Goal: Information Seeking & Learning: Find specific page/section

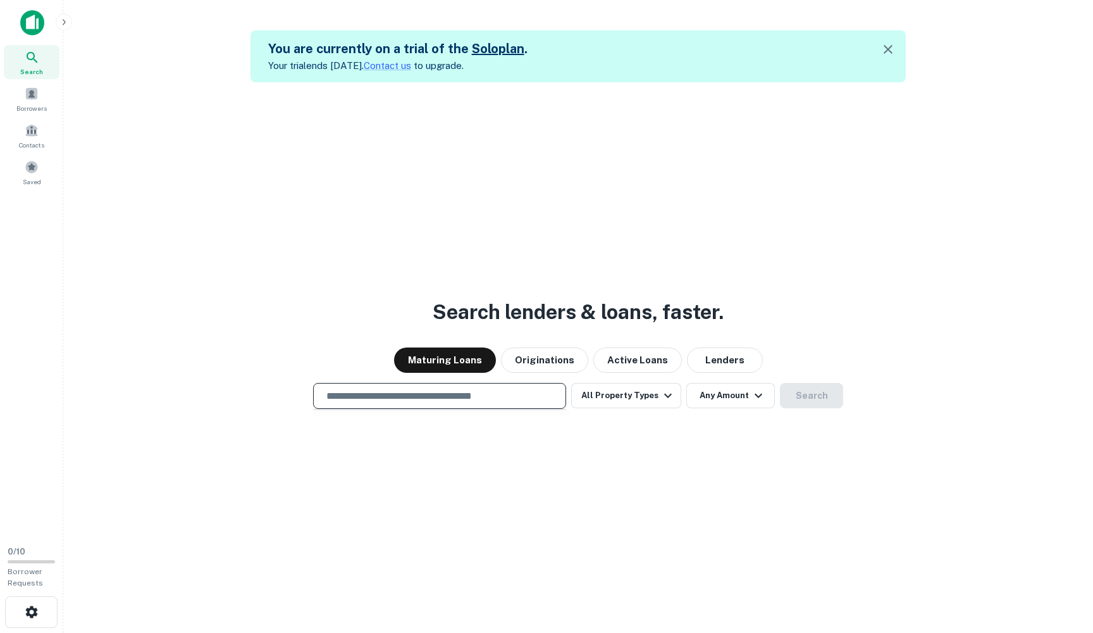
click at [475, 402] on input "text" at bounding box center [440, 396] width 242 height 15
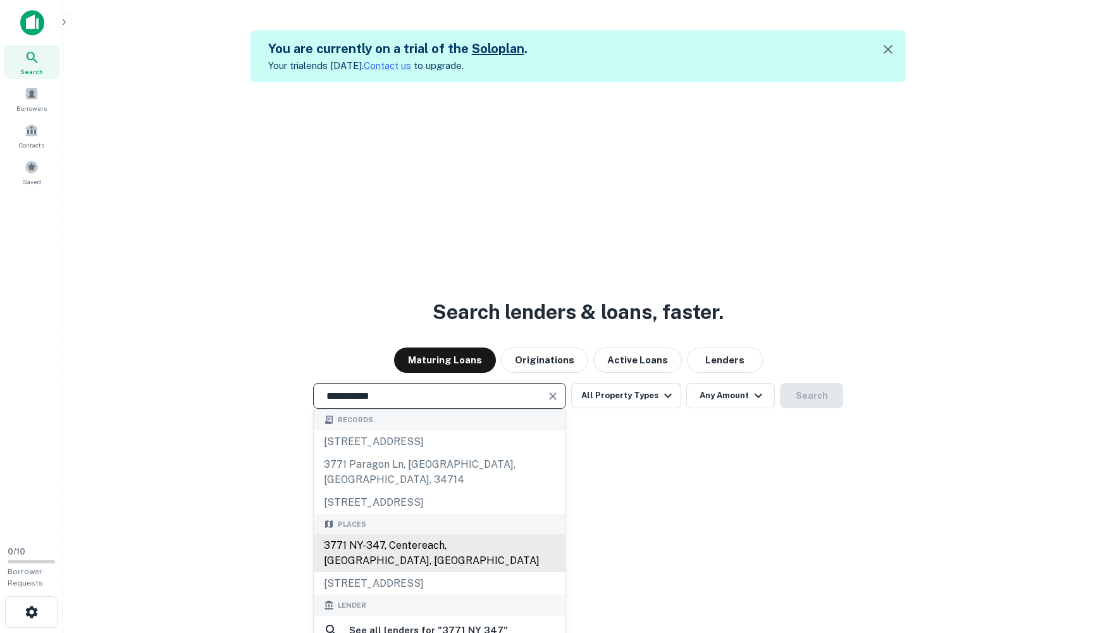
click at [436, 534] on div "3771 NY-347, Centereach, [GEOGRAPHIC_DATA], [GEOGRAPHIC_DATA]" at bounding box center [440, 553] width 252 height 38
type input "**********"
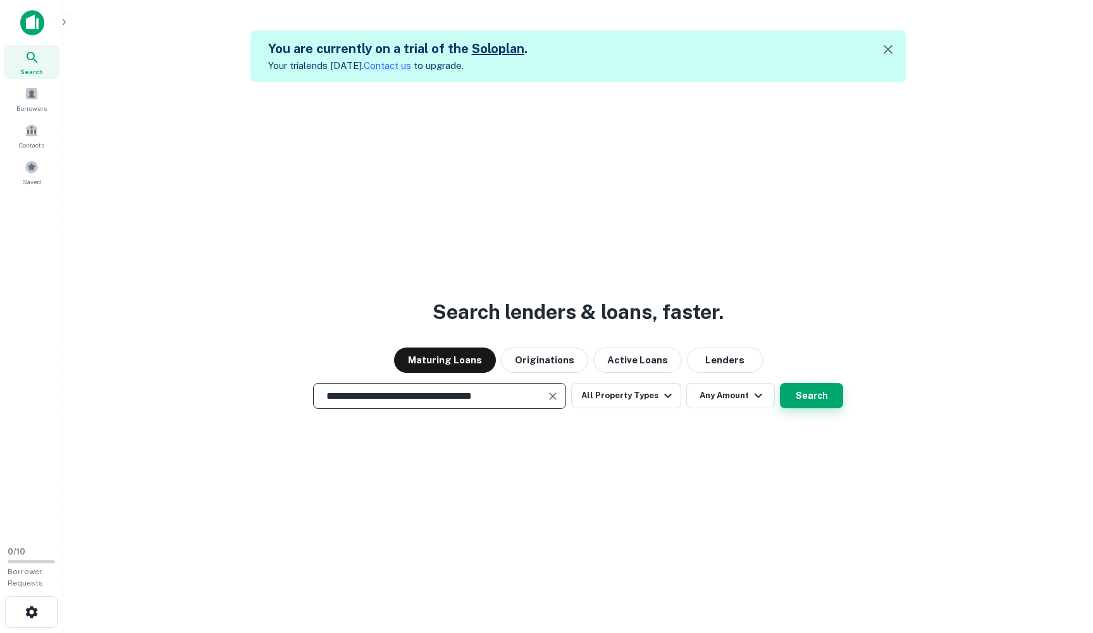
click at [796, 393] on button "Search" at bounding box center [811, 395] width 63 height 25
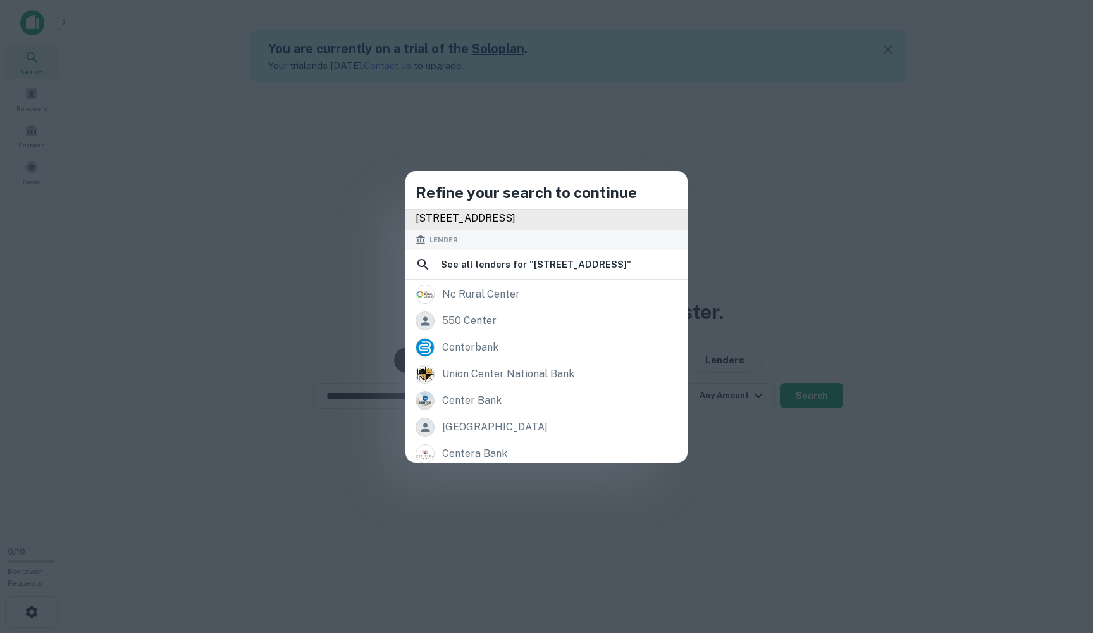
scroll to position [123, 0]
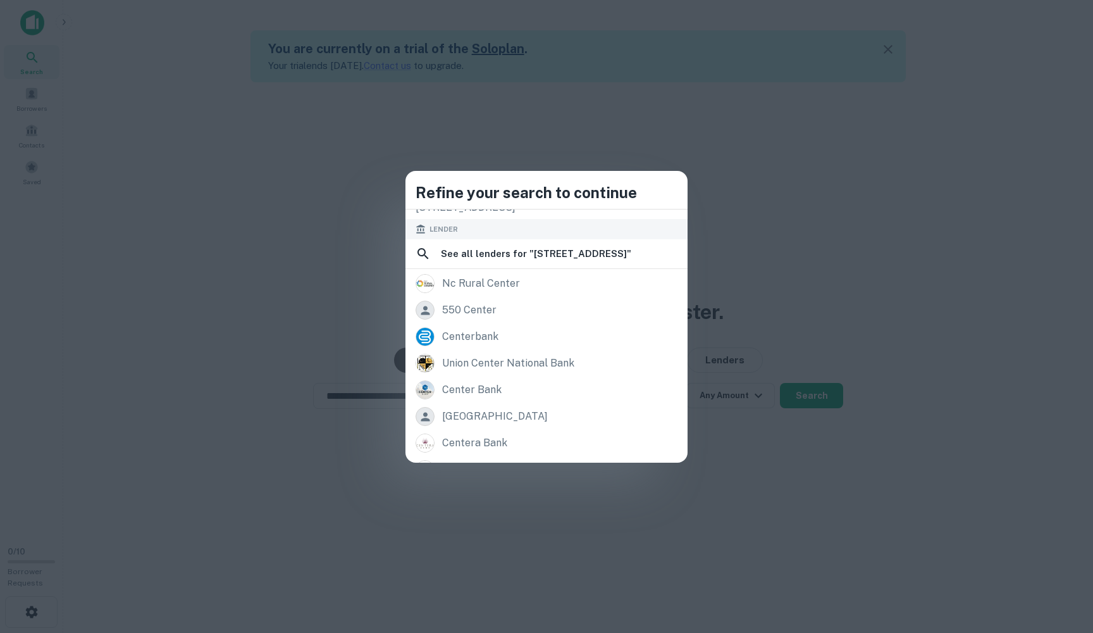
click at [856, 287] on div "Refine your search to continue Records 141 centereach mall, [GEOGRAPHIC_DATA][S…" at bounding box center [546, 316] width 1093 height 633
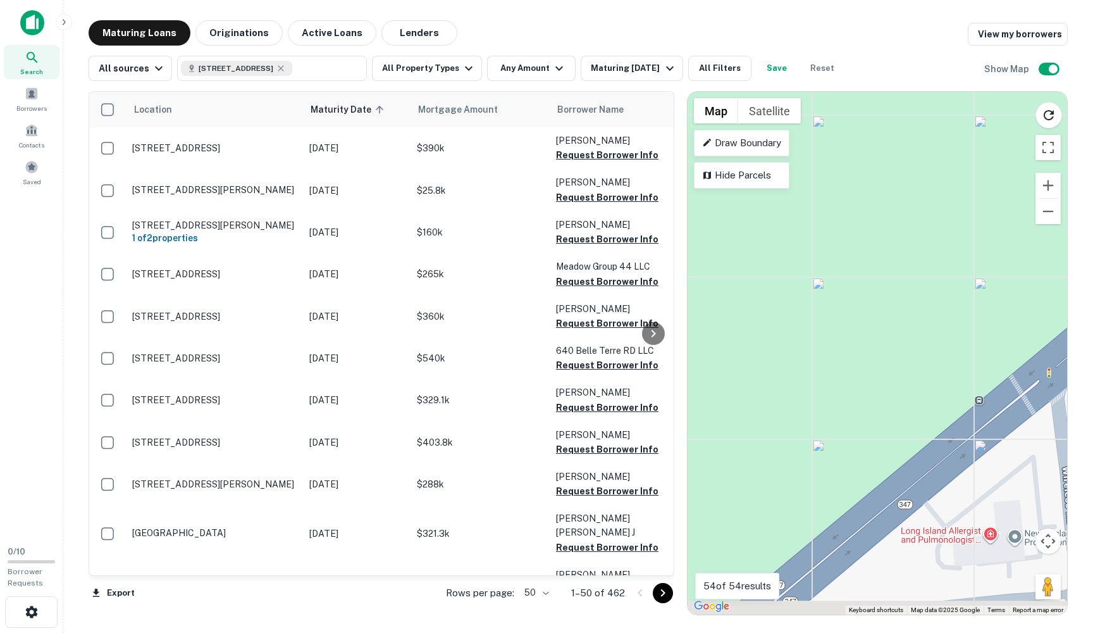
drag, startPoint x: 919, startPoint y: 471, endPoint x: 919, endPoint y: 286, distance: 185.4
click at [919, 286] on div "To activate drag with keyboard, press Alt + Enter. Once in keyboard drag state,…" at bounding box center [878, 353] width 380 height 523
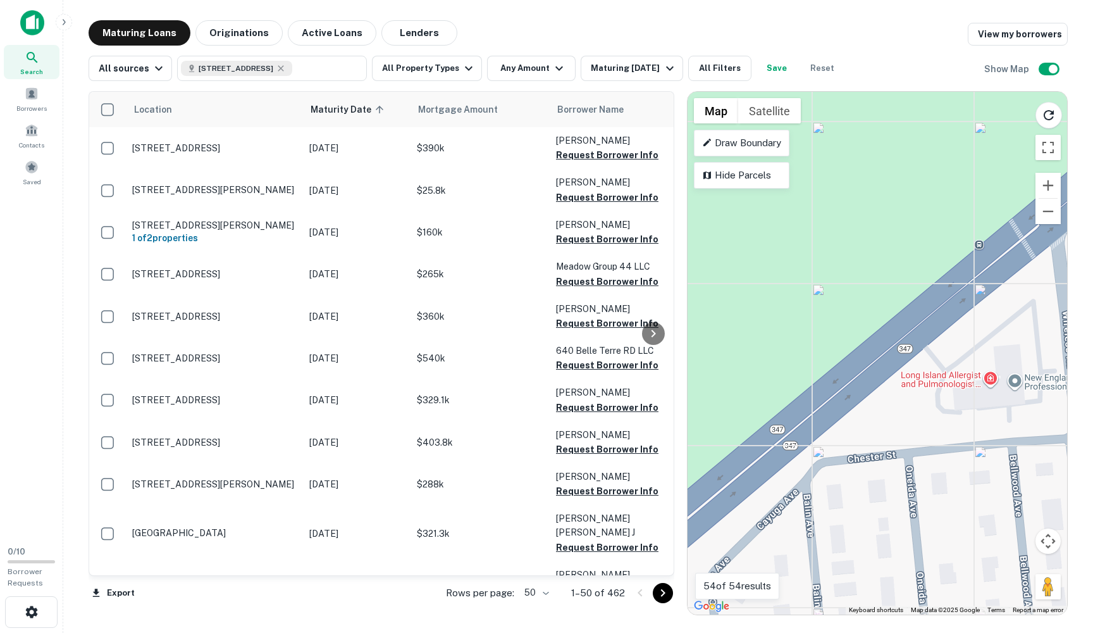
click at [993, 384] on div "To activate drag with keyboard, press Alt + Enter. Once in keyboard drag state,…" at bounding box center [878, 353] width 380 height 523
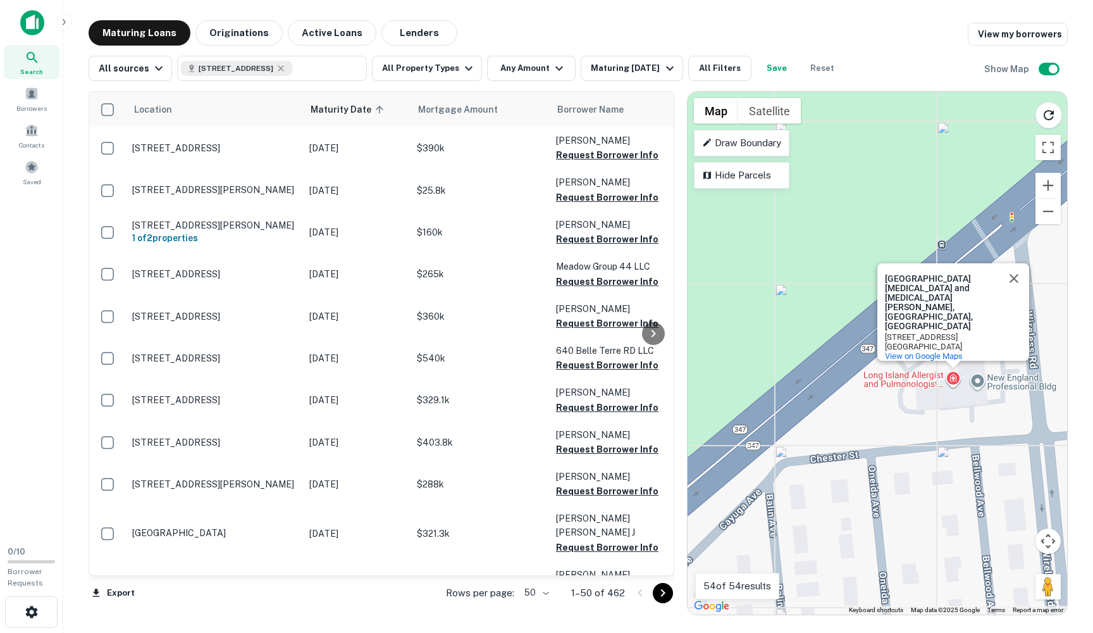
click at [974, 380] on div "To activate drag with keyboard, press Alt + Enter. Once in keyboard drag state,…" at bounding box center [878, 353] width 380 height 523
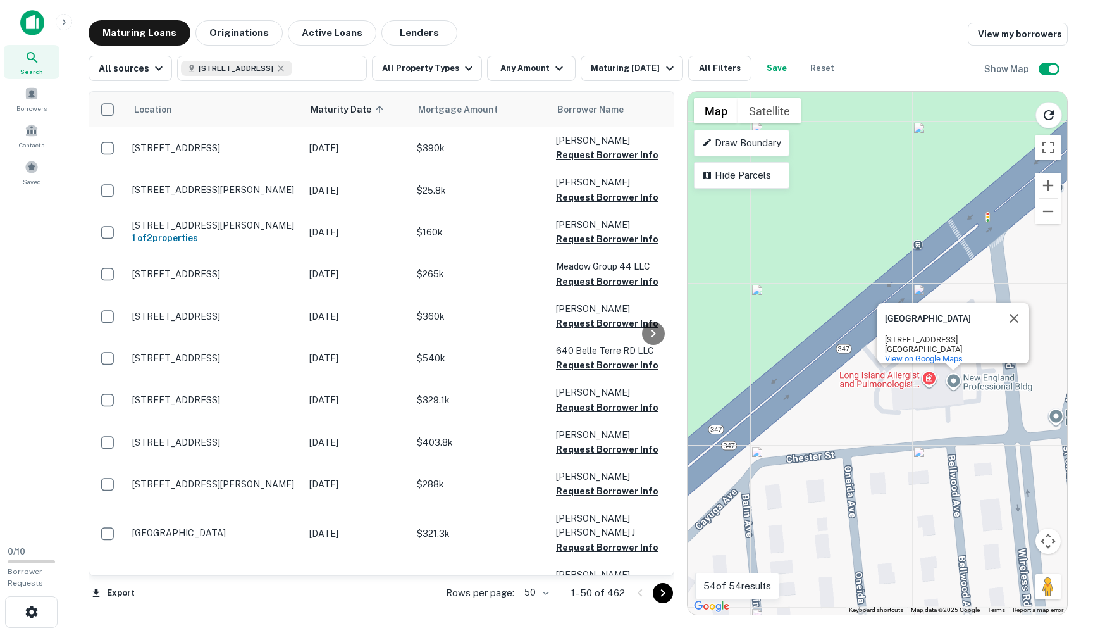
click at [935, 333] on div "New England Professional Building 3771 Nesconset Hwy #212 South Setauket, NY 11…" at bounding box center [957, 348] width 144 height 30
click at [952, 384] on div "To activate drag with keyboard, press Alt + Enter. Once in keyboard drag state,…" at bounding box center [878, 353] width 380 height 523
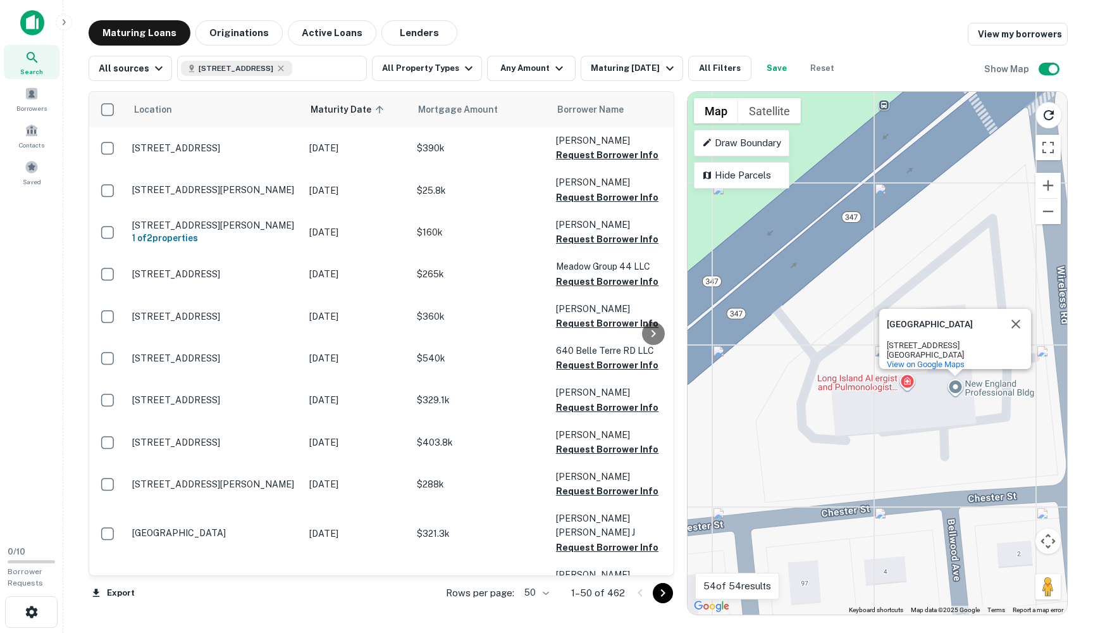
click at [904, 385] on div "To activate drag with keyboard, press Alt + Enter. Once in keyboard drag state,…" at bounding box center [878, 353] width 380 height 523
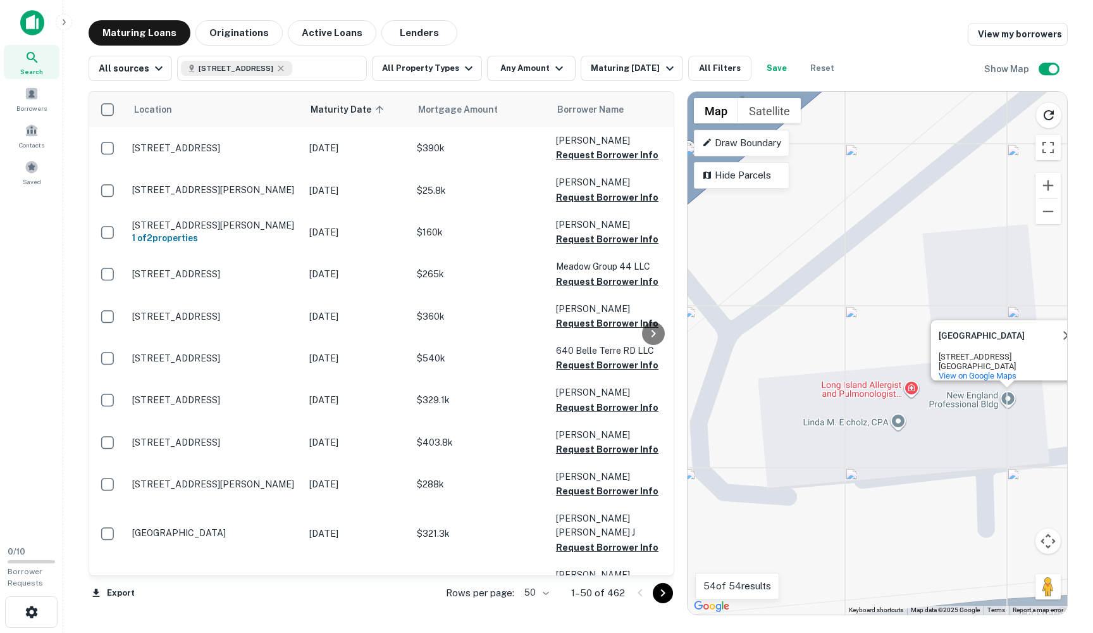
click at [1006, 395] on div "To activate drag with keyboard, press Alt + Enter. Once in keyboard drag state,…" at bounding box center [878, 353] width 380 height 523
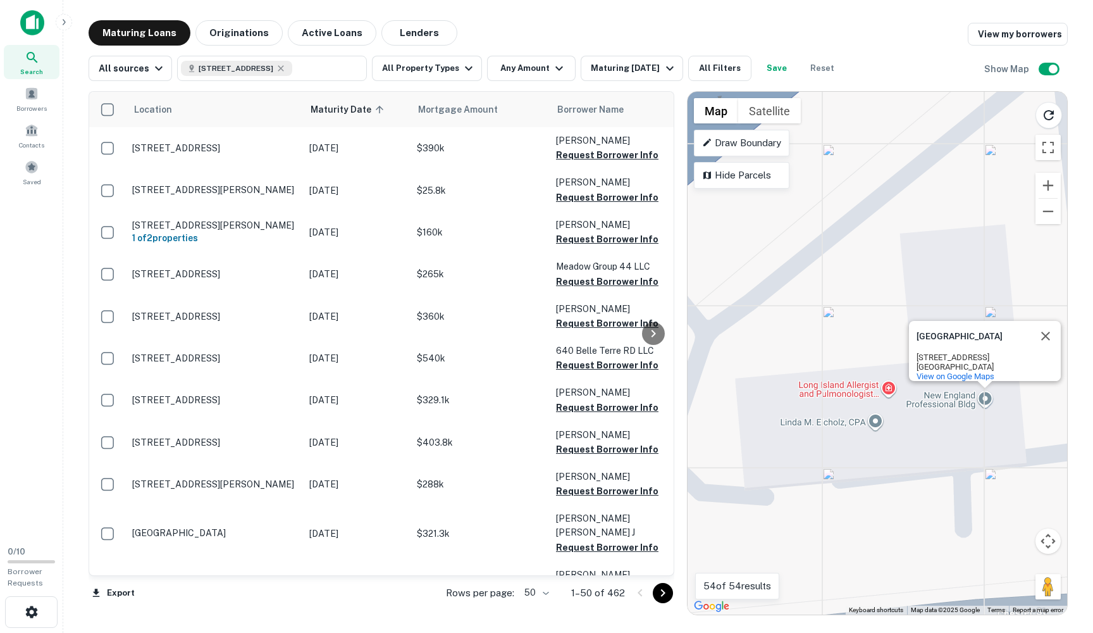
click at [1006, 395] on div "To activate drag with keyboard, press Alt + Enter. Once in keyboard drag state,…" at bounding box center [878, 353] width 380 height 523
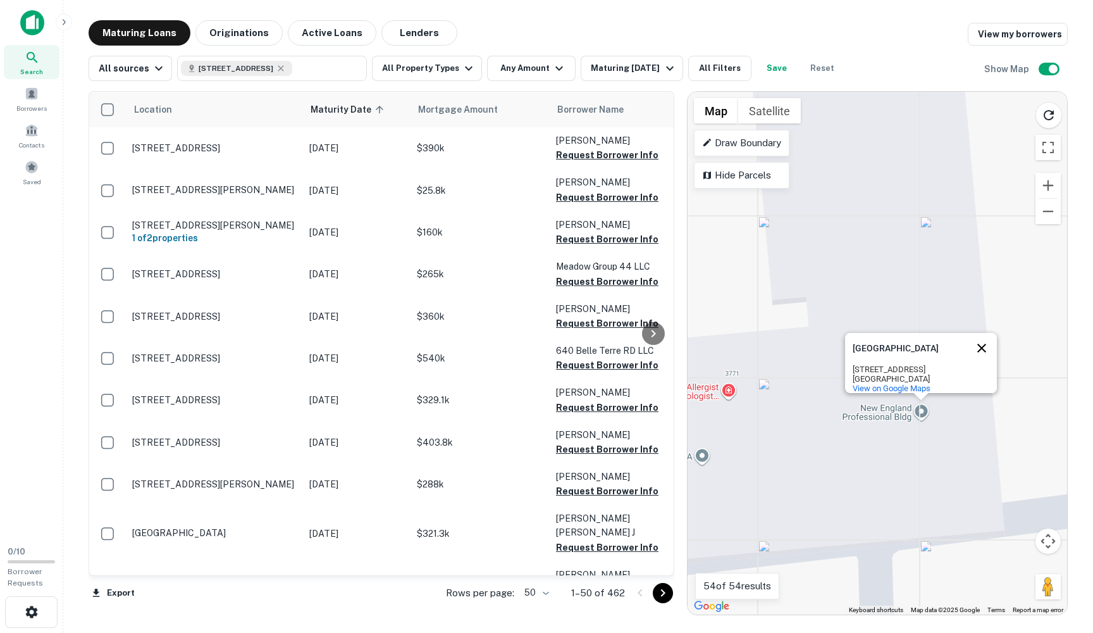
click at [984, 339] on button "Close" at bounding box center [982, 348] width 30 height 30
click at [284, 67] on icon at bounding box center [281, 68] width 6 height 6
type input "**********"
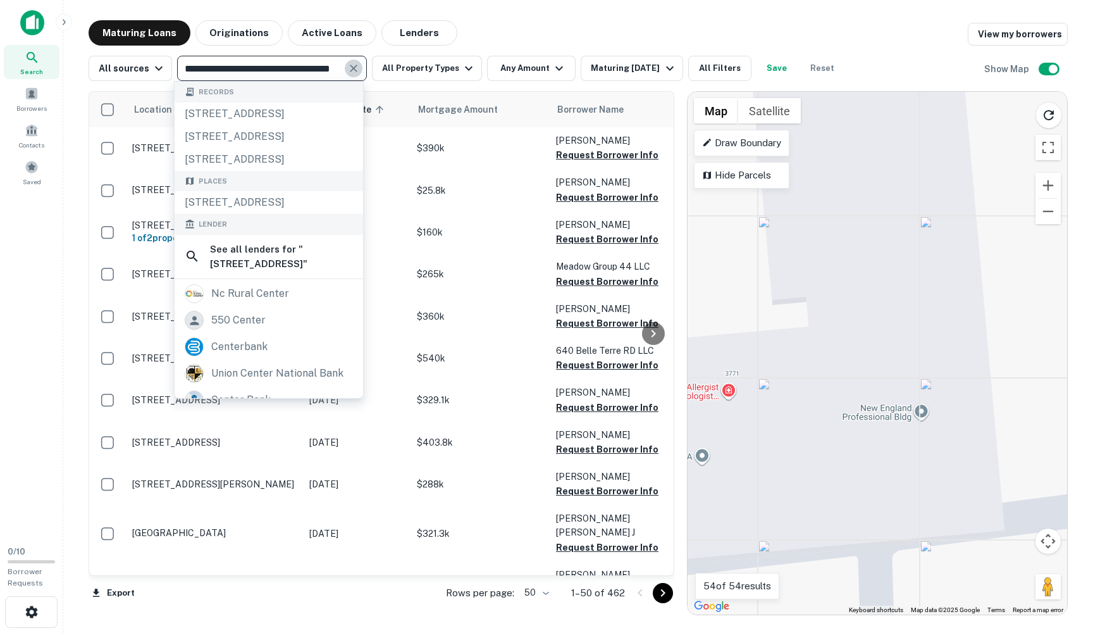
click at [354, 70] on icon "Clear" at bounding box center [353, 68] width 13 height 13
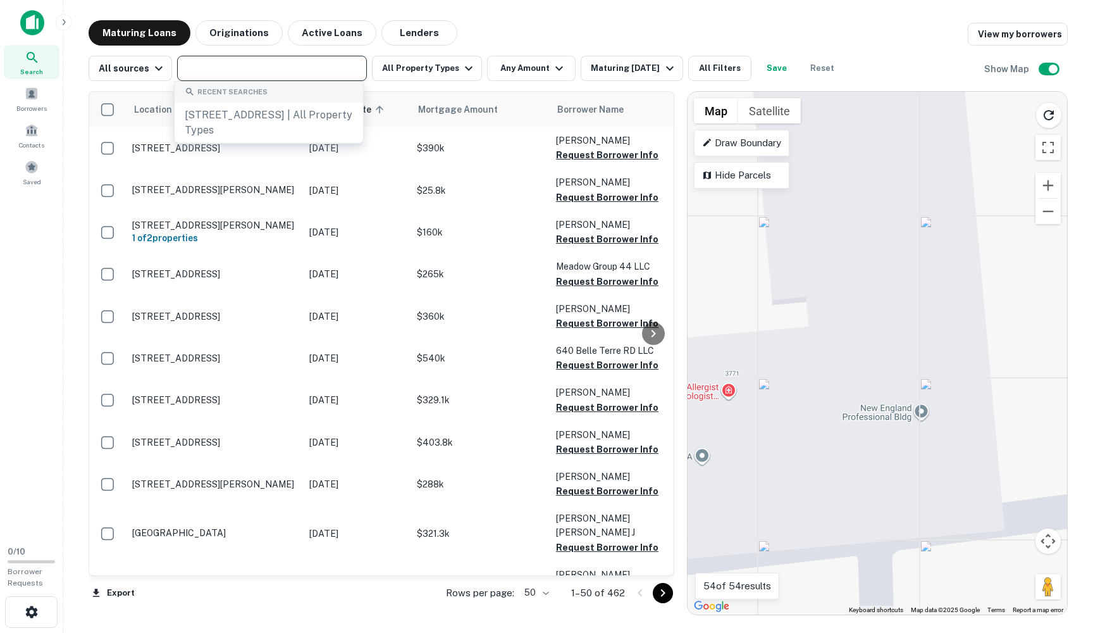
click at [923, 418] on div "To activate drag with keyboard, press Alt + Enter. Once in keyboard drag state,…" at bounding box center [878, 353] width 380 height 523
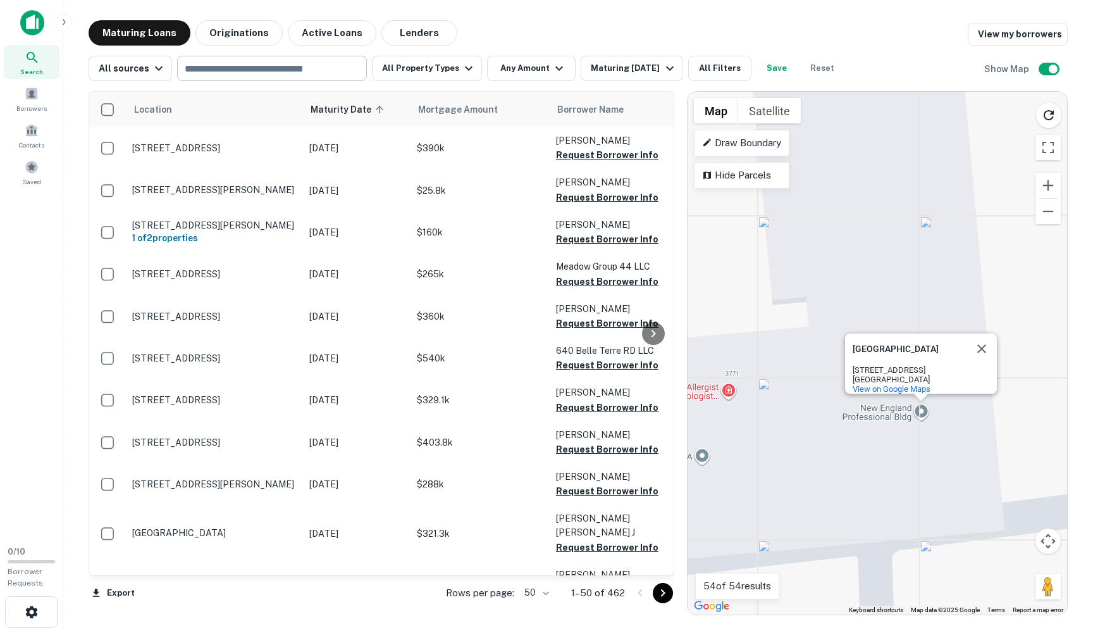
click at [923, 416] on div "To activate drag with keyboard, press Alt + Enter. Once in keyboard drag state,…" at bounding box center [878, 353] width 380 height 523
click at [916, 375] on div "South Setauket, NY 11720" at bounding box center [910, 379] width 114 height 9
click at [923, 413] on div "To activate drag with keyboard, press Alt + Enter. Once in keyboard drag state,…" at bounding box center [878, 353] width 380 height 523
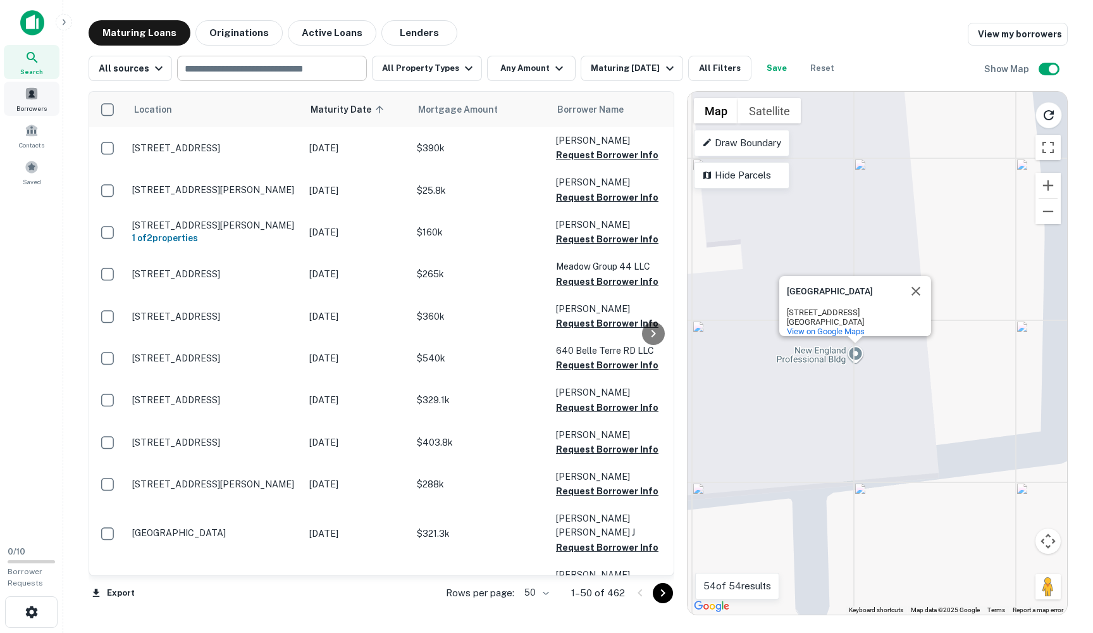
click at [27, 106] on span "Borrowers" at bounding box center [31, 108] width 30 height 10
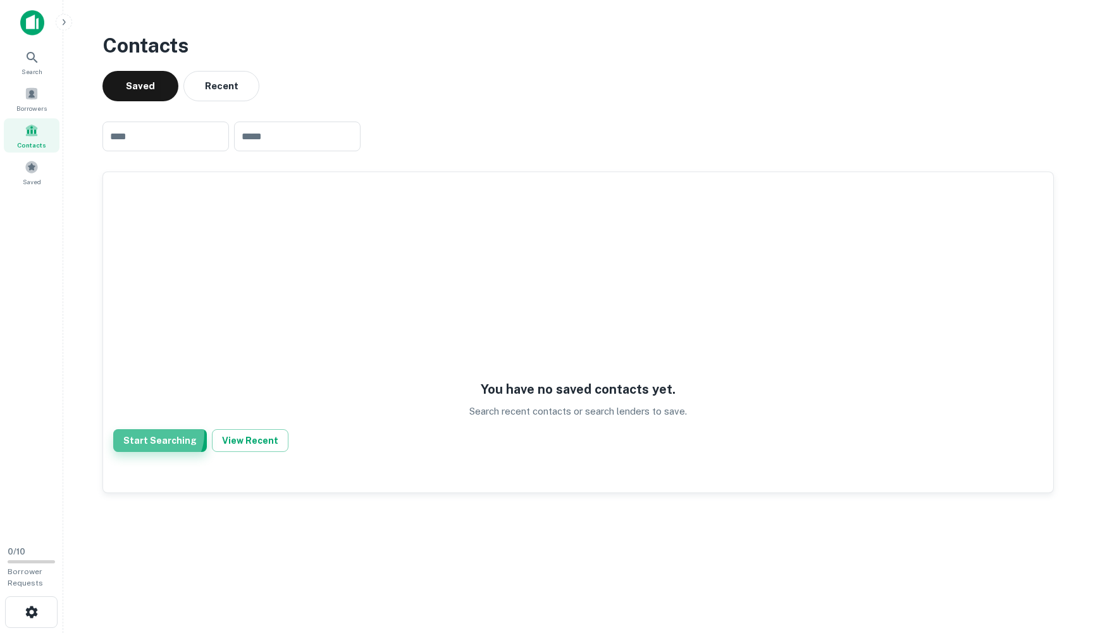
click at [154, 433] on button "Start Searching" at bounding box center [160, 440] width 94 height 23
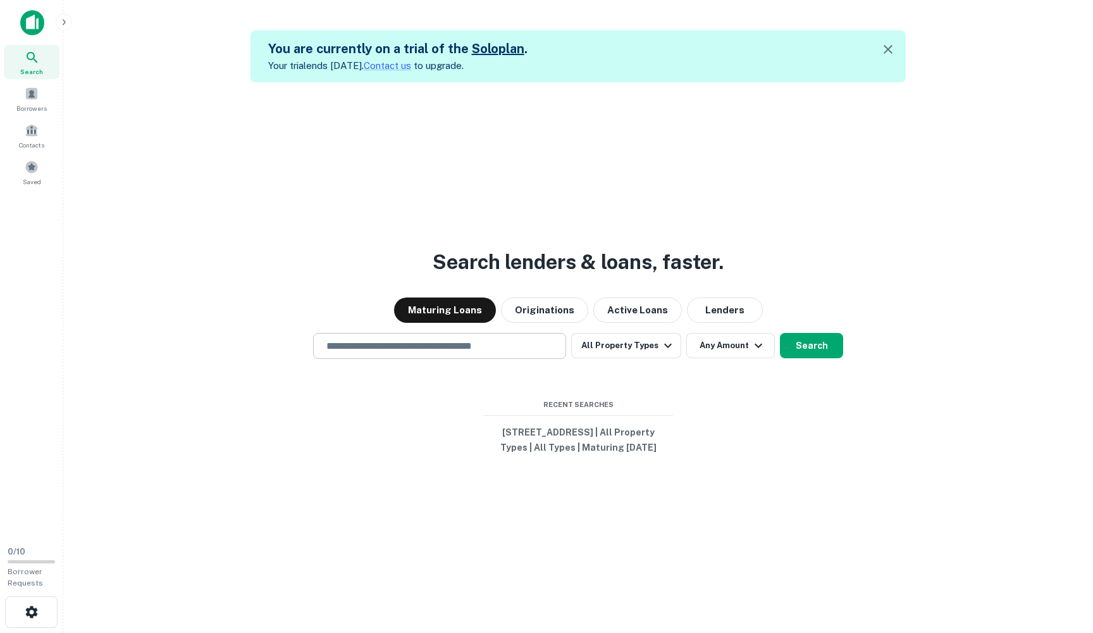
click at [412, 339] on input "text" at bounding box center [440, 346] width 242 height 15
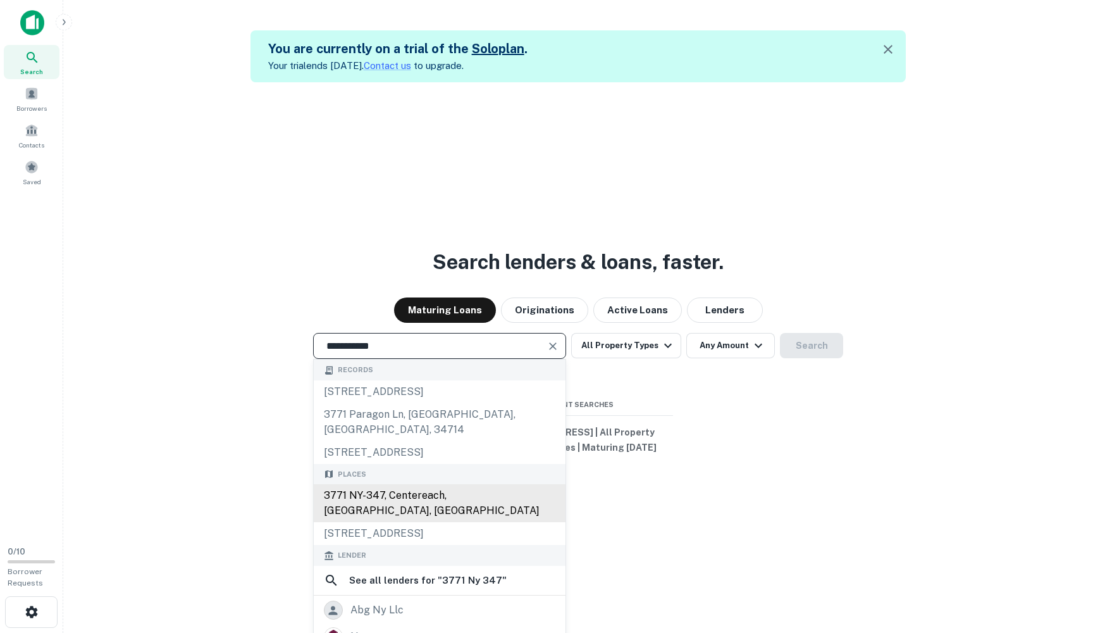
type input "**********"
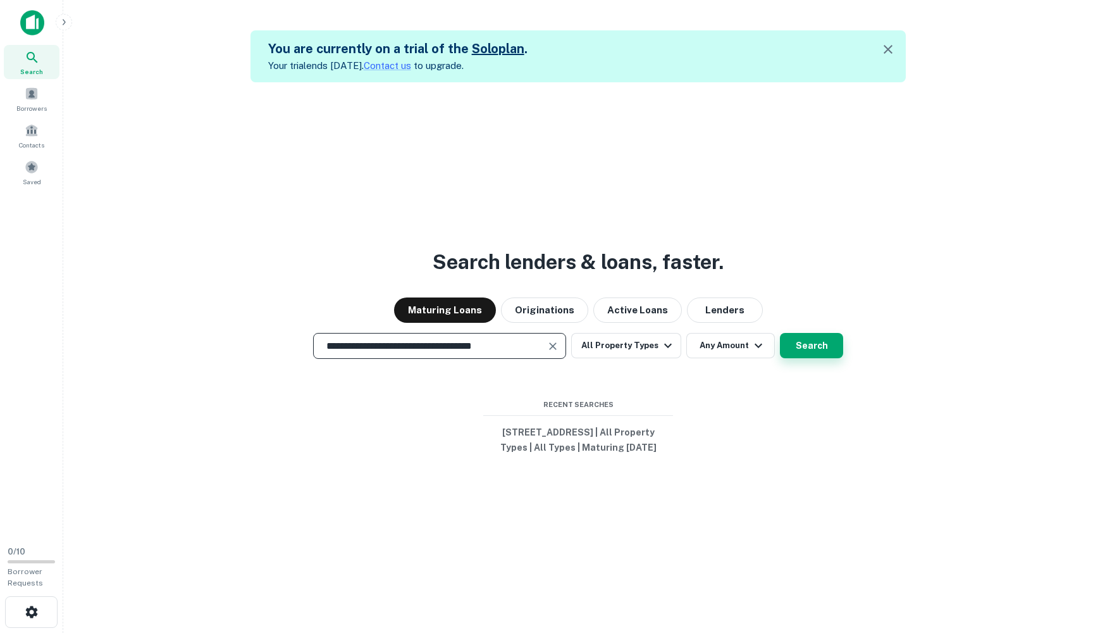
click at [797, 338] on button "Search" at bounding box center [811, 345] width 63 height 25
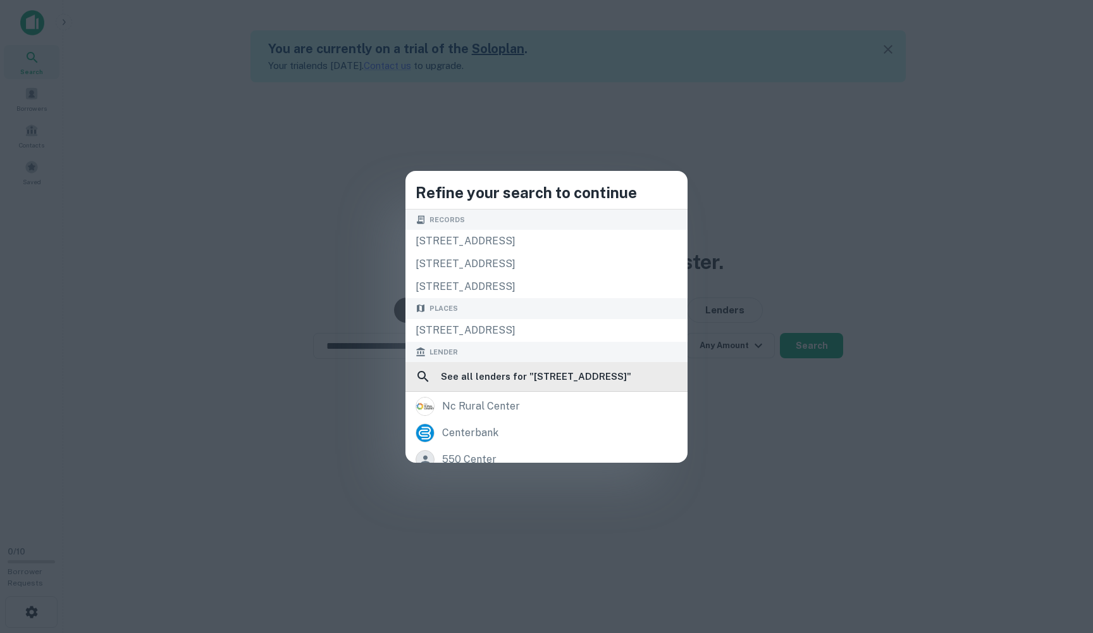
click at [468, 370] on h6 "See all lenders for " [STREET_ADDRESS] "" at bounding box center [536, 376] width 190 height 15
